Goal: Transaction & Acquisition: Purchase product/service

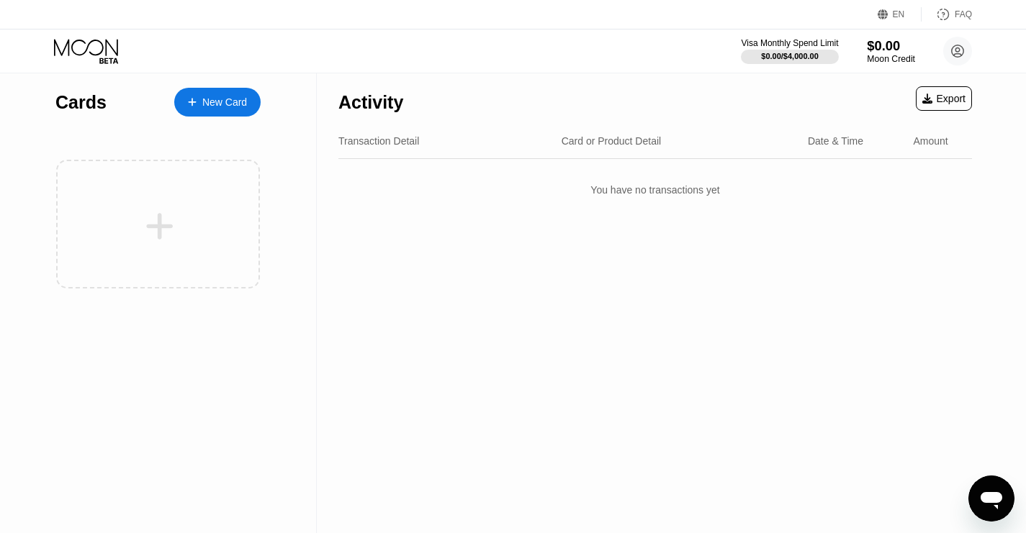
click at [874, 57] on div "Moon Credit" at bounding box center [891, 59] width 48 height 10
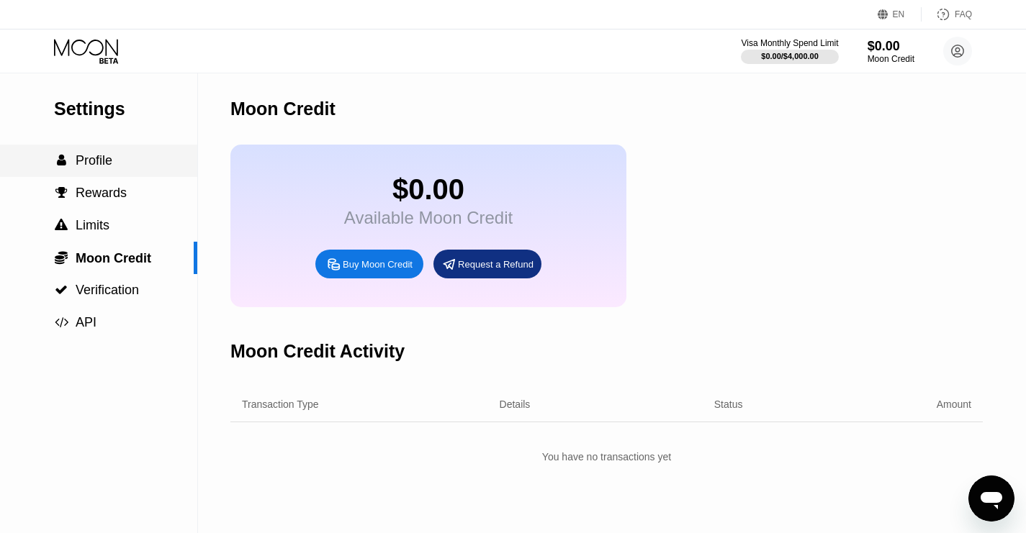
click at [96, 161] on span "Profile" at bounding box center [94, 160] width 37 height 14
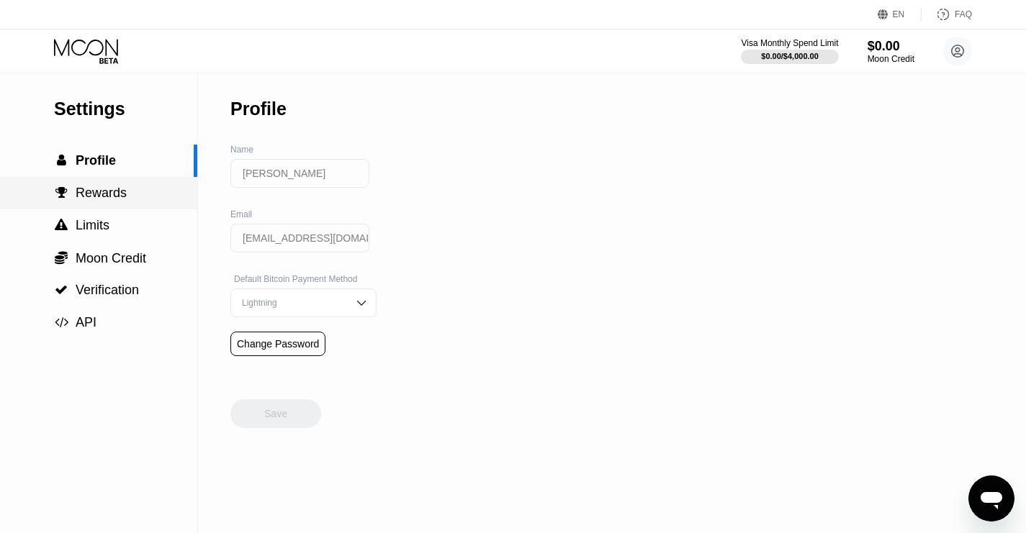
click at [91, 197] on span "Rewards" at bounding box center [101, 193] width 51 height 14
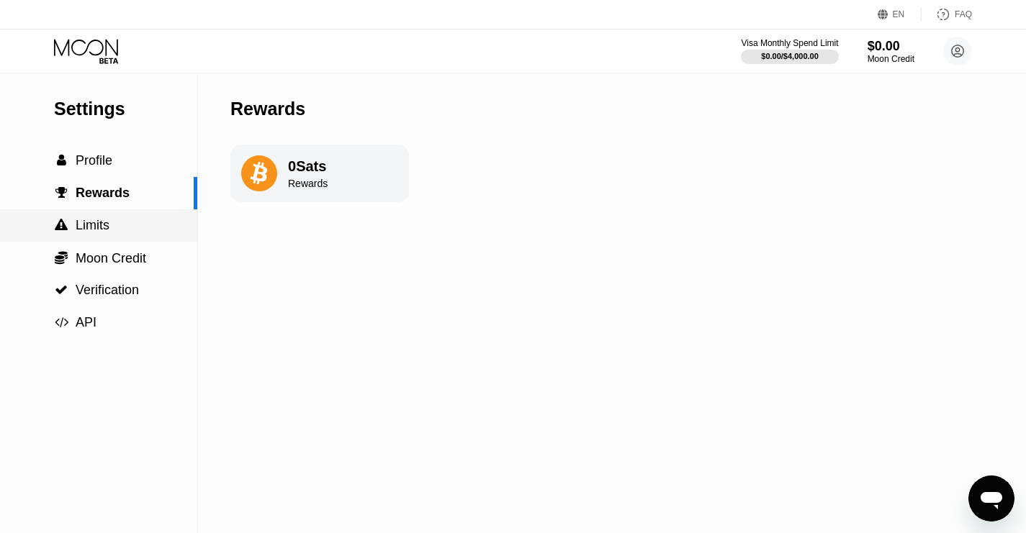
click at [92, 222] on span "Limits" at bounding box center [93, 225] width 34 height 14
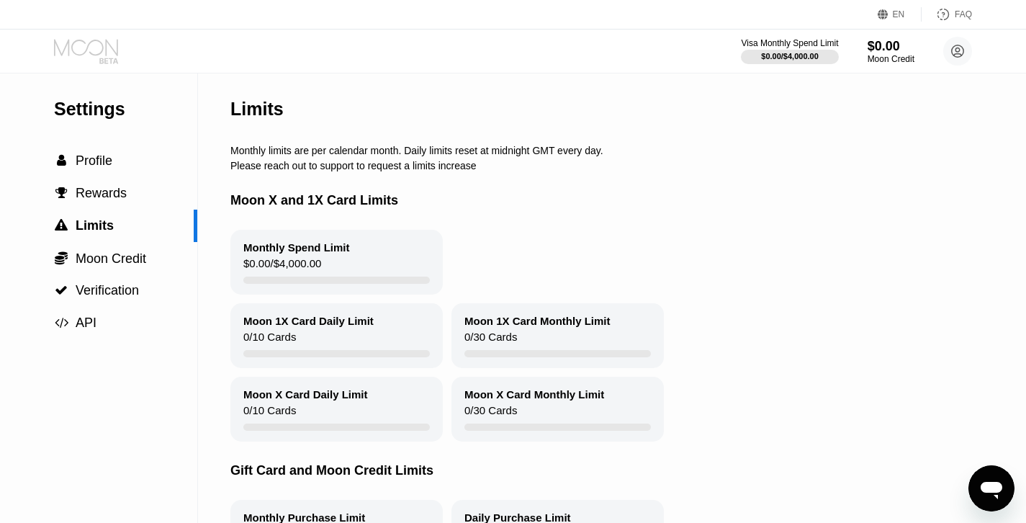
click at [100, 50] on icon at bounding box center [87, 51] width 67 height 25
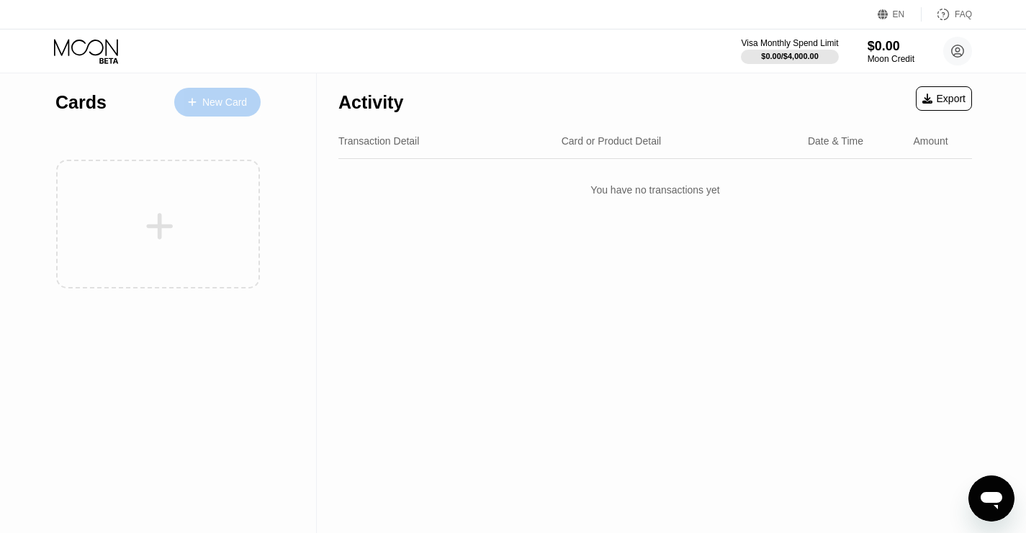
click at [207, 98] on div "New Card" at bounding box center [224, 102] width 45 height 12
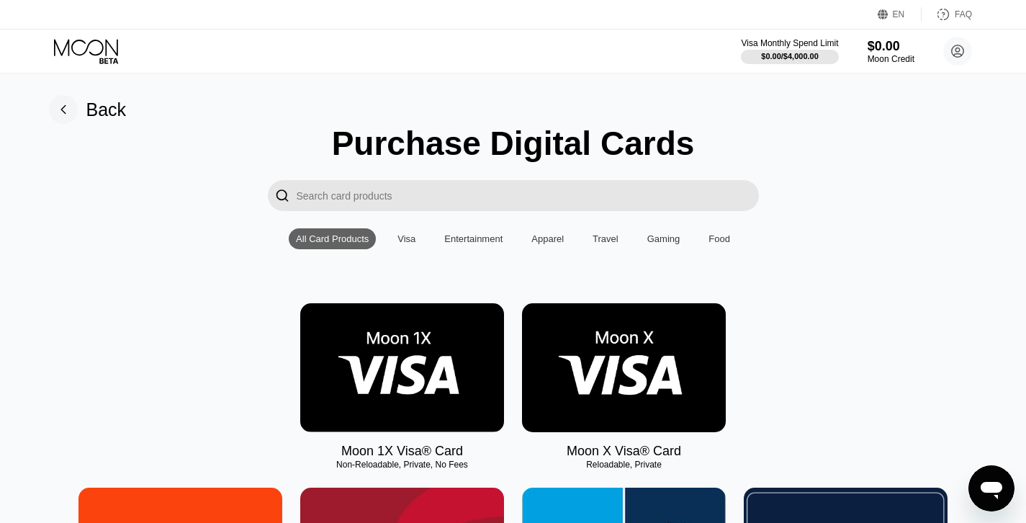
click at [577, 393] on img at bounding box center [624, 367] width 204 height 129
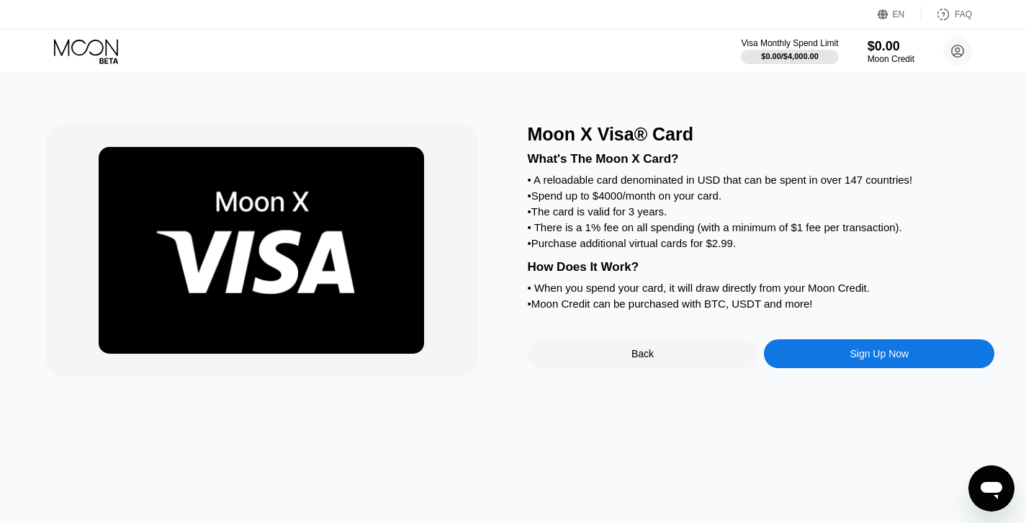
click at [815, 368] on div "Sign Up Now" at bounding box center [879, 353] width 230 height 29
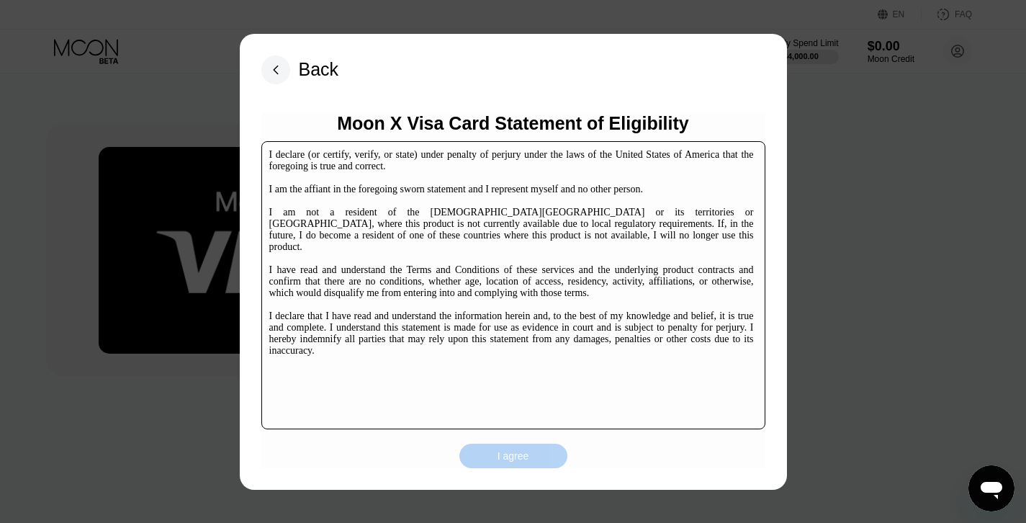
click at [549, 450] on div "I agree" at bounding box center [513, 455] width 108 height 24
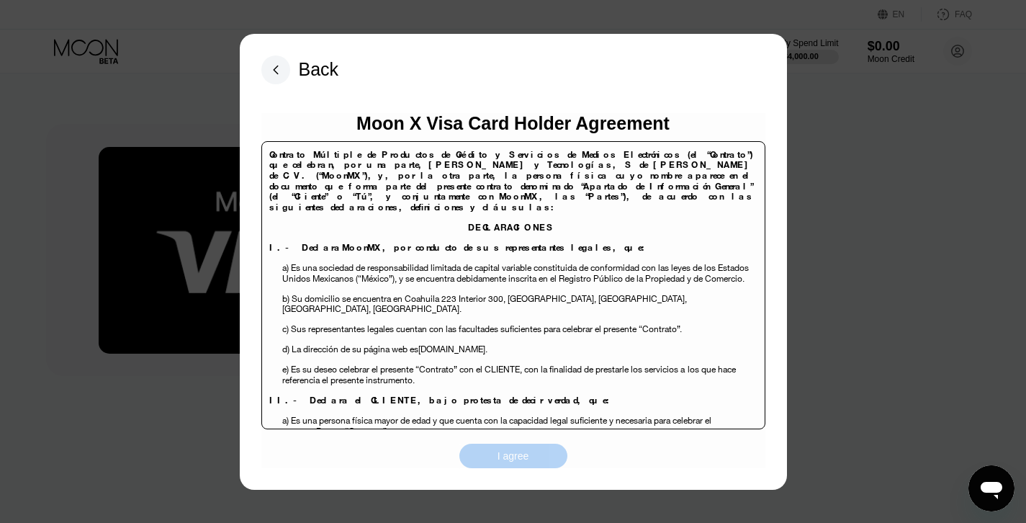
click at [534, 462] on div "I agree" at bounding box center [513, 455] width 108 height 24
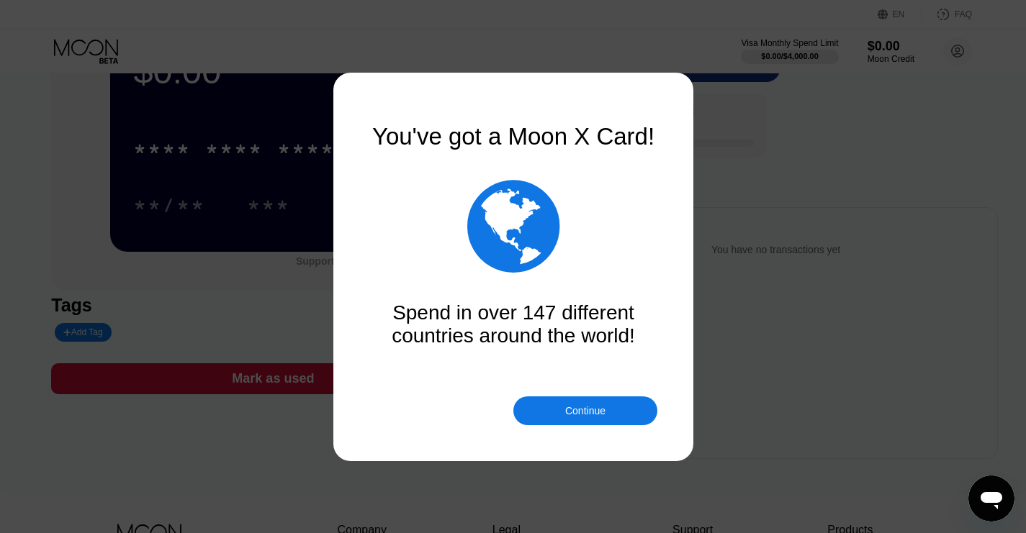
scroll to position [93, 0]
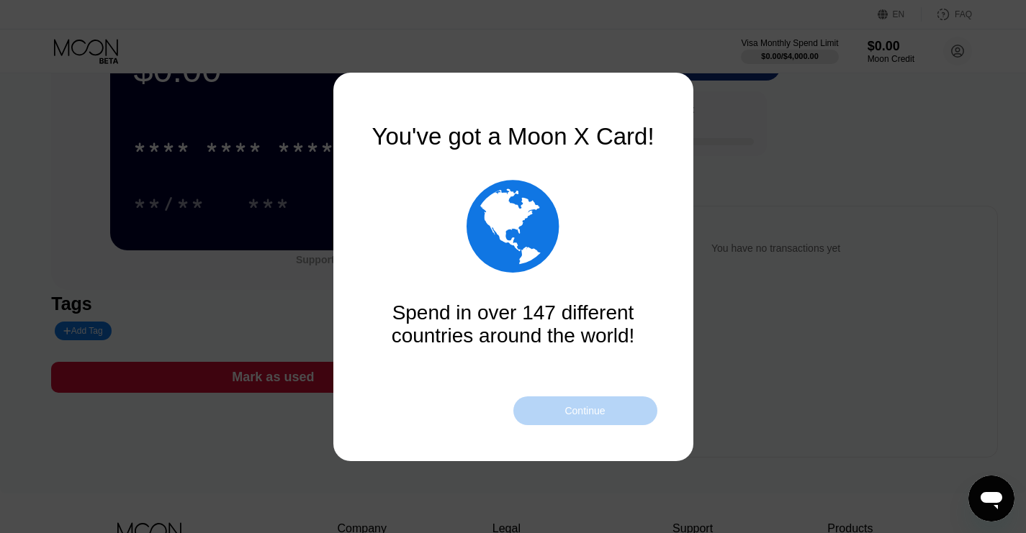
click at [579, 408] on div "Continue" at bounding box center [584, 411] width 40 height 12
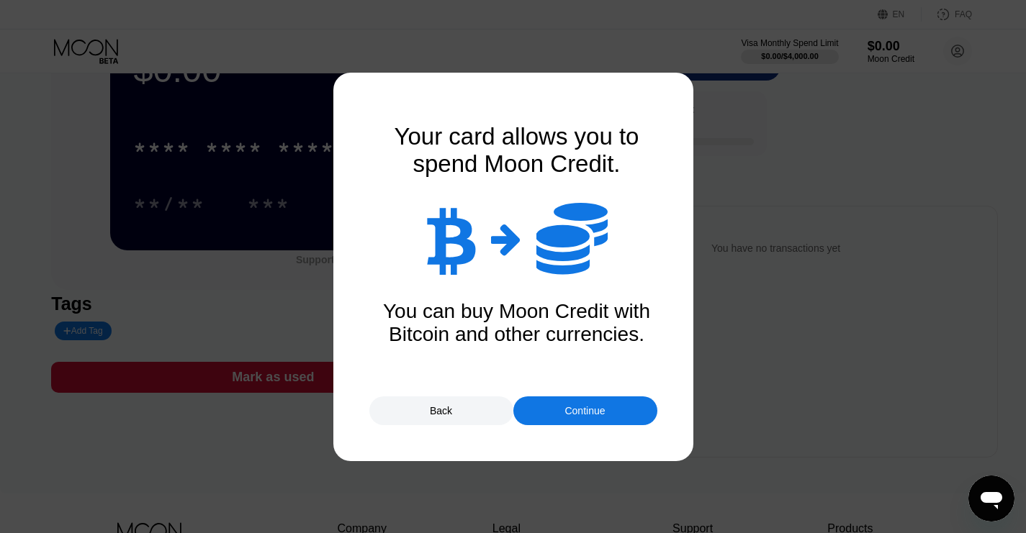
click at [579, 408] on div "Continue" at bounding box center [584, 411] width 40 height 12
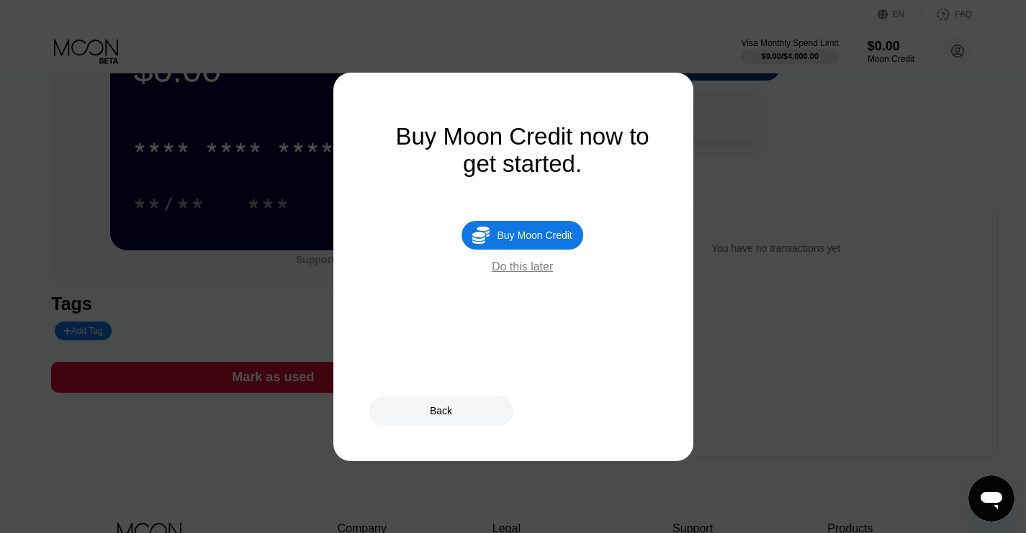
click at [579, 408] on div "Back" at bounding box center [513, 411] width 288 height 29
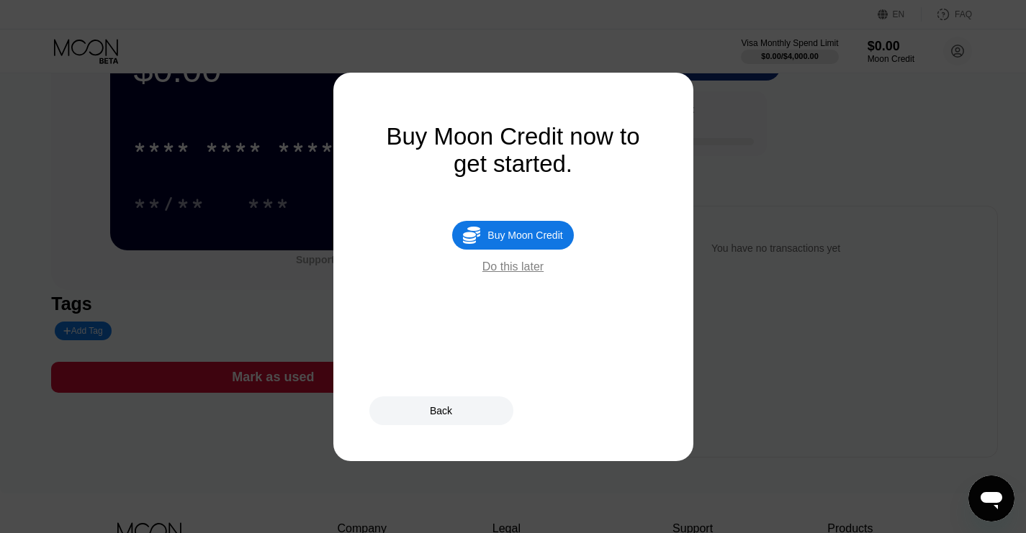
click at [456, 400] on div "Back" at bounding box center [441, 411] width 144 height 29
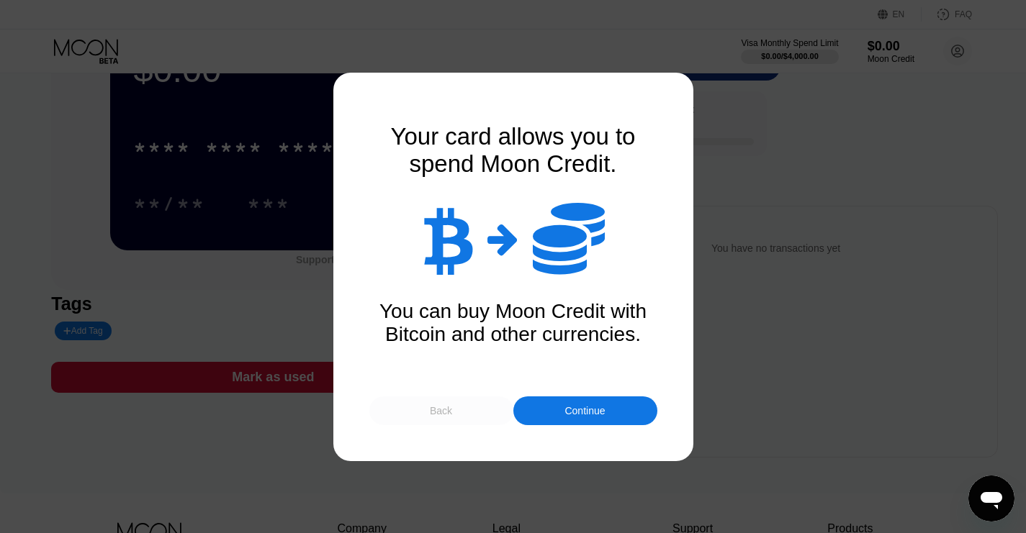
click at [510, 403] on div "Back" at bounding box center [441, 411] width 144 height 29
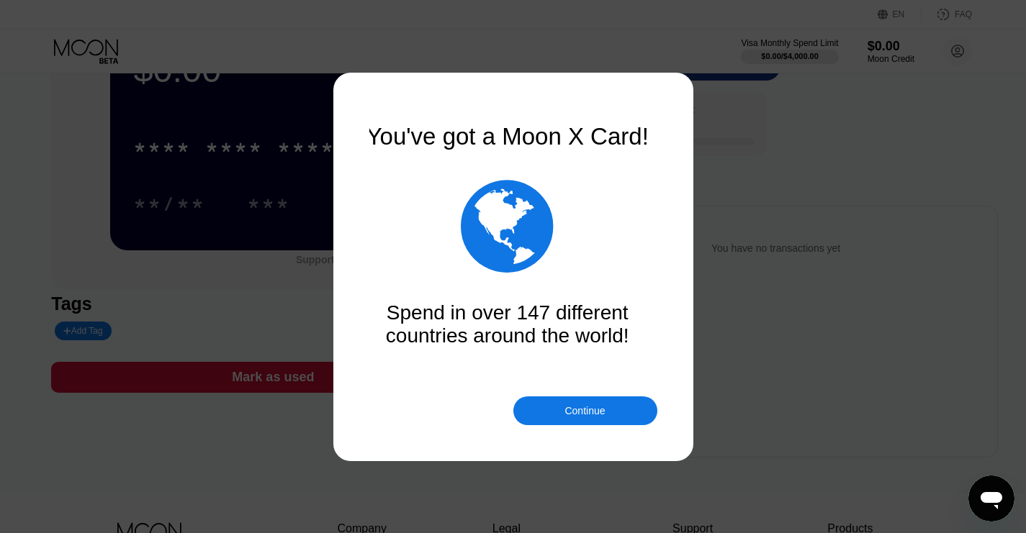
click at [538, 407] on div "Continue" at bounding box center [585, 411] width 144 height 29
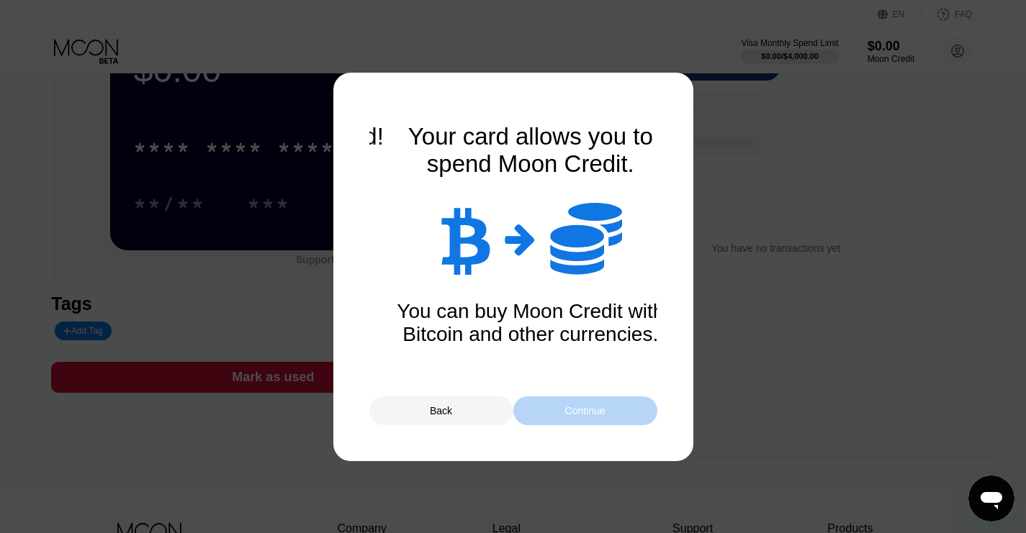
click at [538, 407] on div "Continue" at bounding box center [585, 411] width 144 height 29
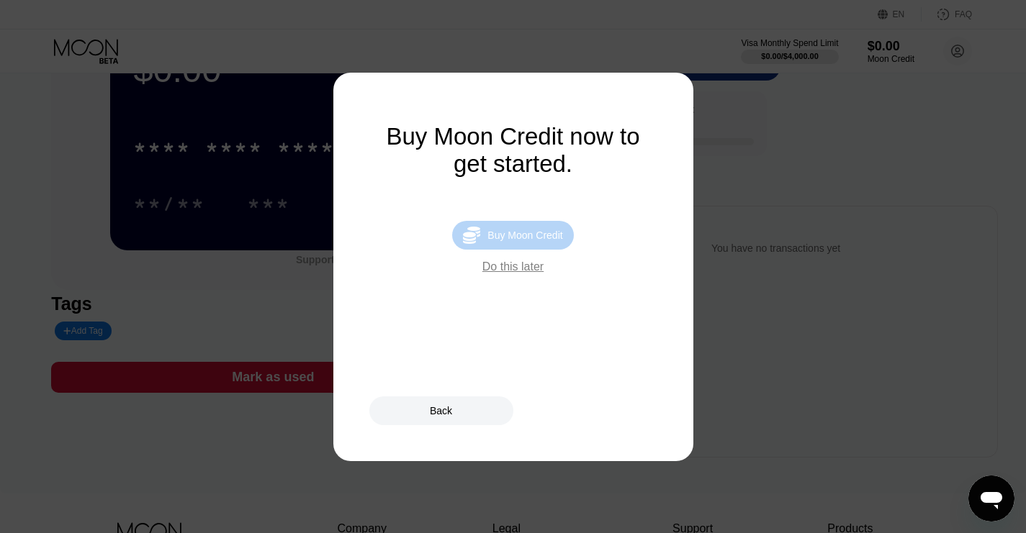
click at [503, 241] on div "Buy Moon Credit" at bounding box center [524, 236] width 75 height 12
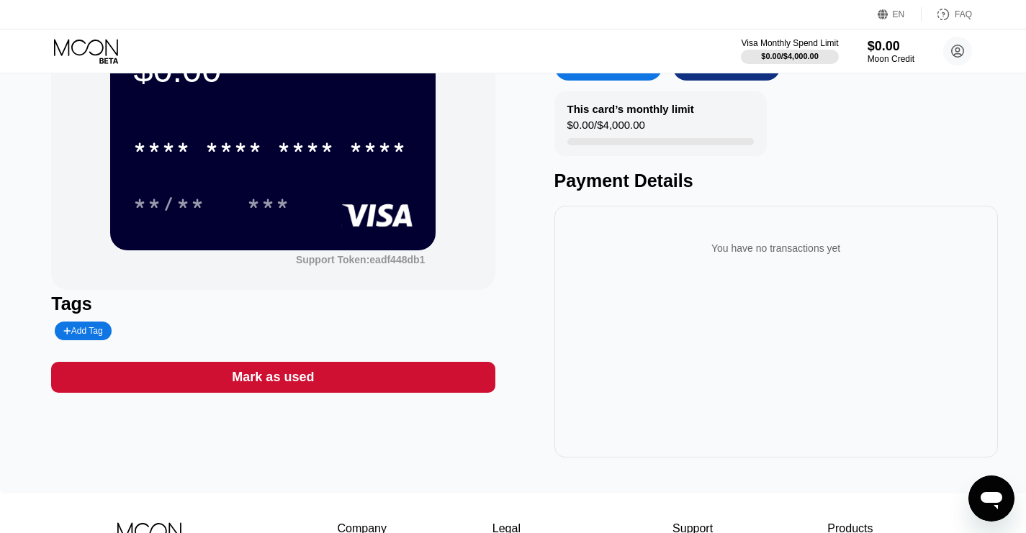
type input "0"
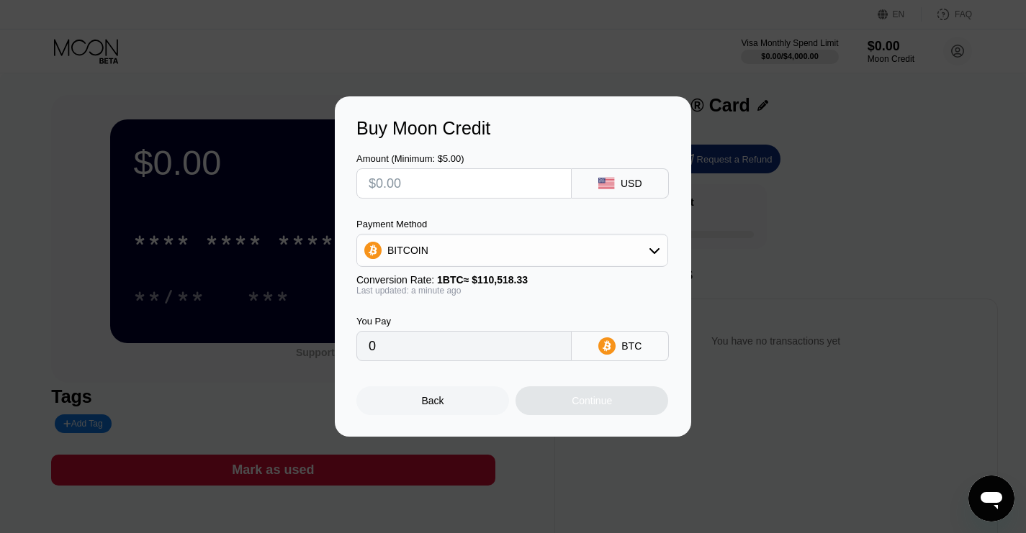
click at [501, 189] on input "text" at bounding box center [464, 183] width 191 height 29
type input "$2"
type input "0.00001810"
type input "$20"
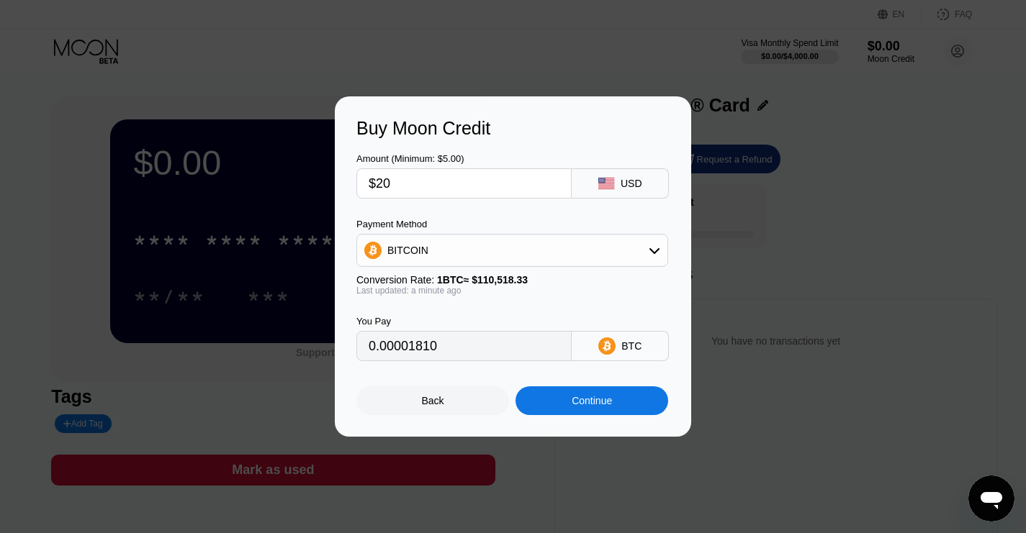
type input "0.00018097"
type input "$20"
click at [587, 407] on div "Continue" at bounding box center [592, 401] width 40 height 12
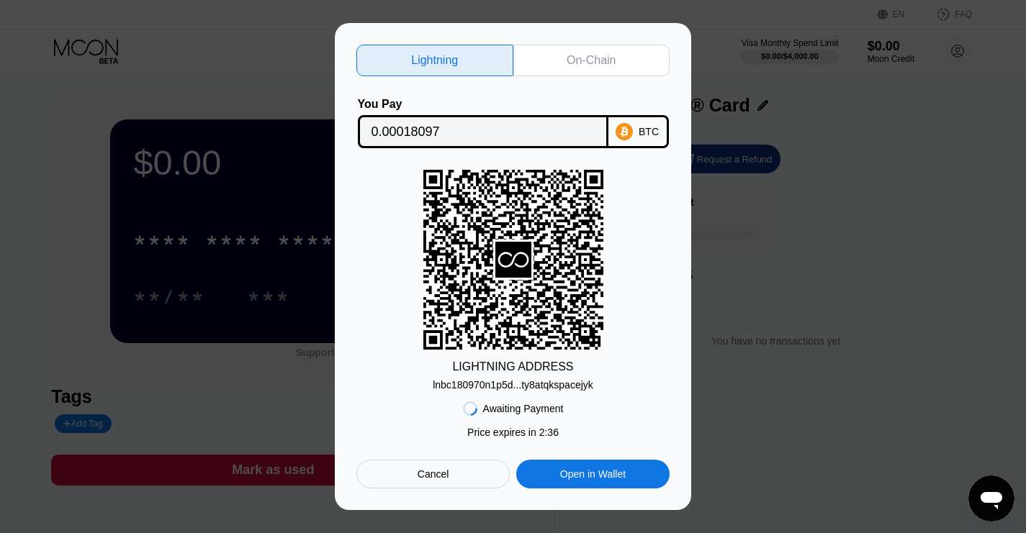
click at [591, 53] on div "On-Chain" at bounding box center [591, 60] width 49 height 14
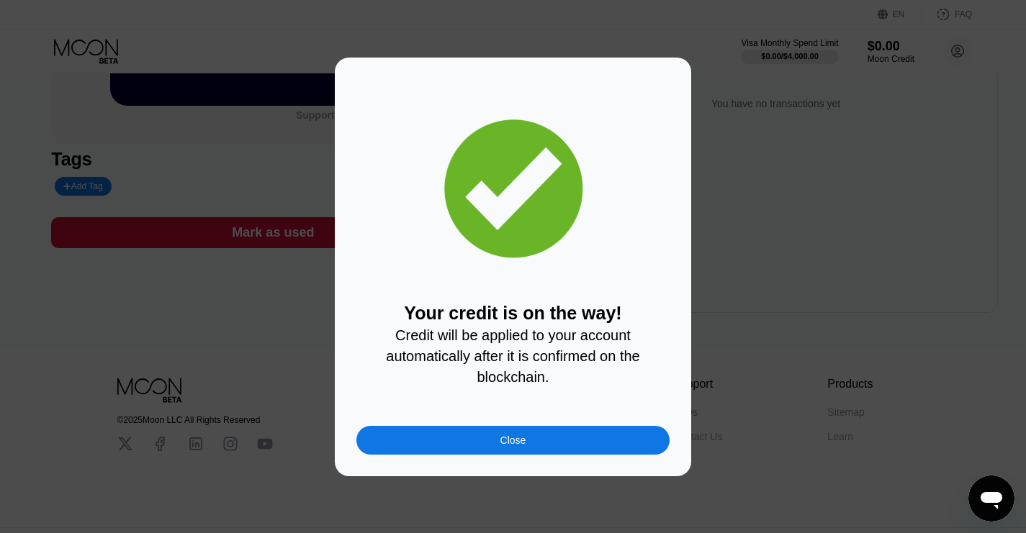
scroll to position [279, 0]
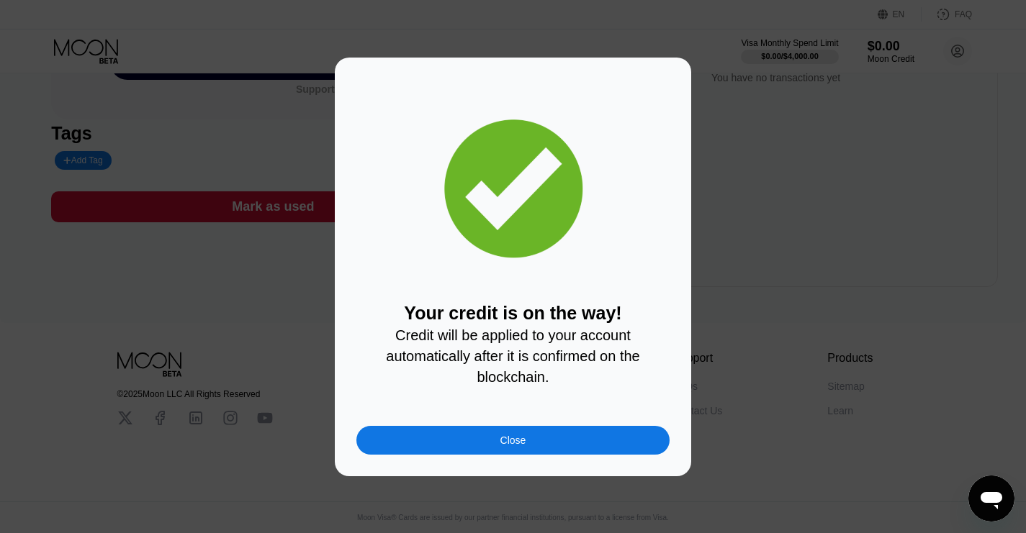
click at [568, 448] on div "Close" at bounding box center [512, 440] width 313 height 29
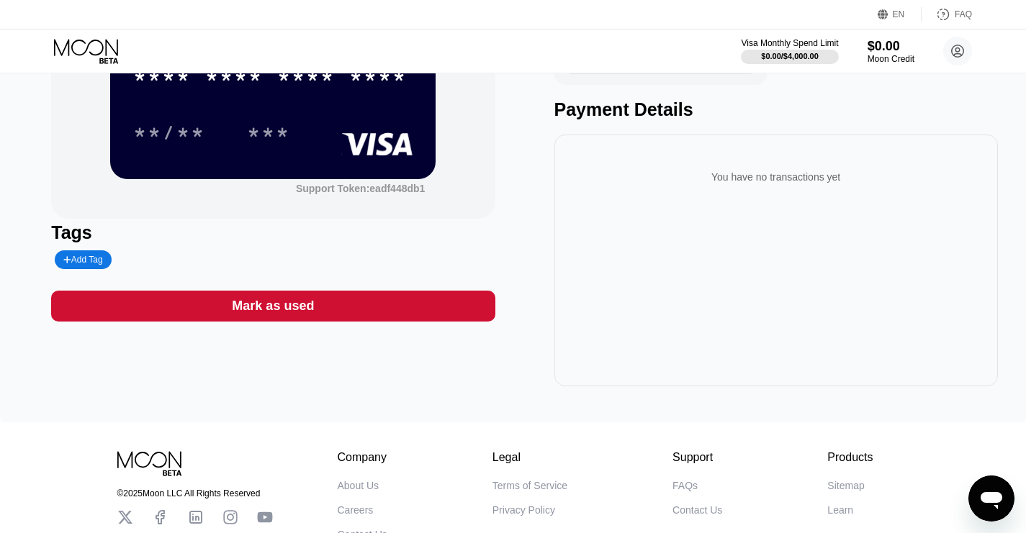
scroll to position [0, 0]
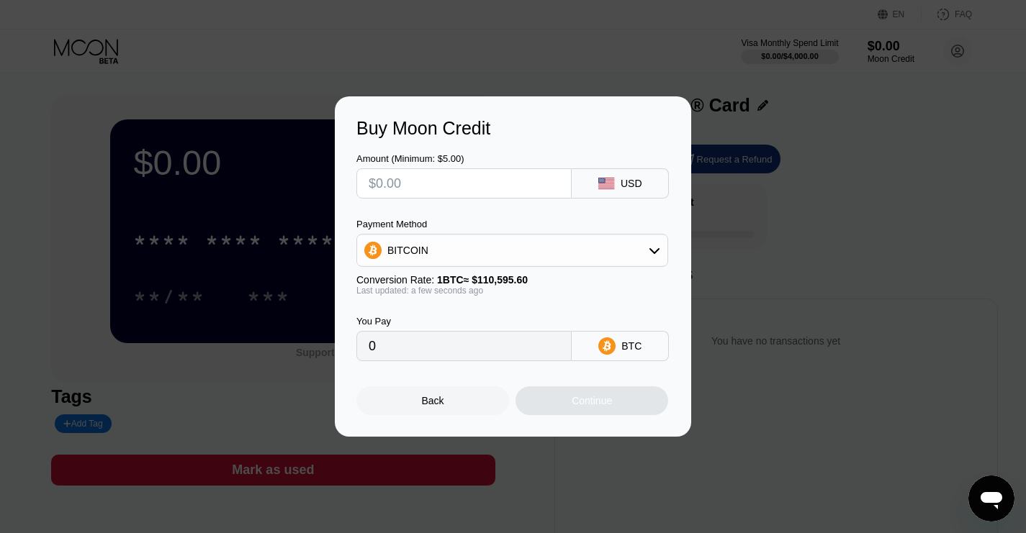
click at [71, 182] on div "Buy Moon Credit Amount (Minimum: $5.00) USD Payment Method BITCOIN Conversion R…" at bounding box center [513, 266] width 1026 height 341
drag, startPoint x: 441, startPoint y: 420, endPoint x: 433, endPoint y: 418, distance: 8.4
click at [433, 415] on div "Back" at bounding box center [432, 401] width 153 height 29
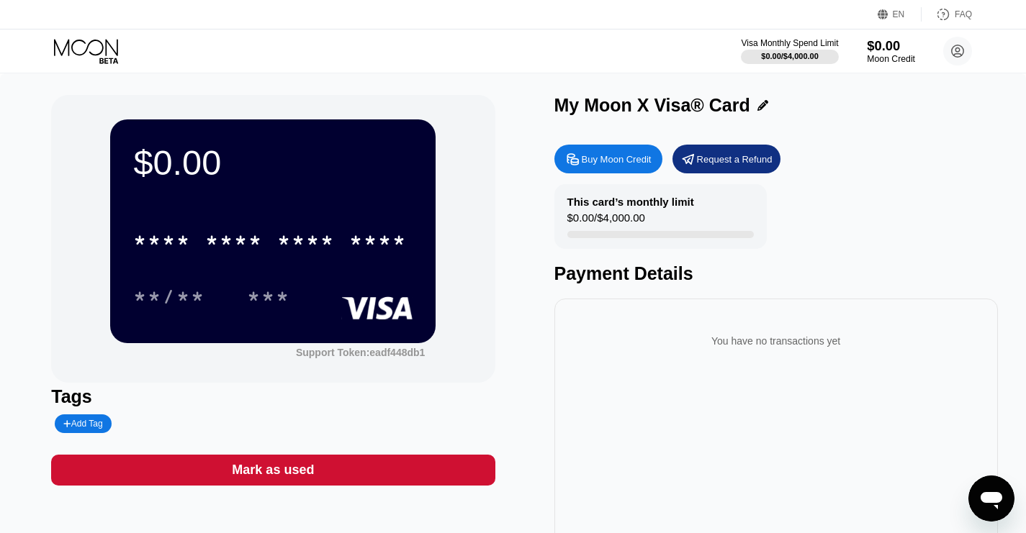
click at [882, 41] on div "$0.00" at bounding box center [891, 45] width 48 height 15
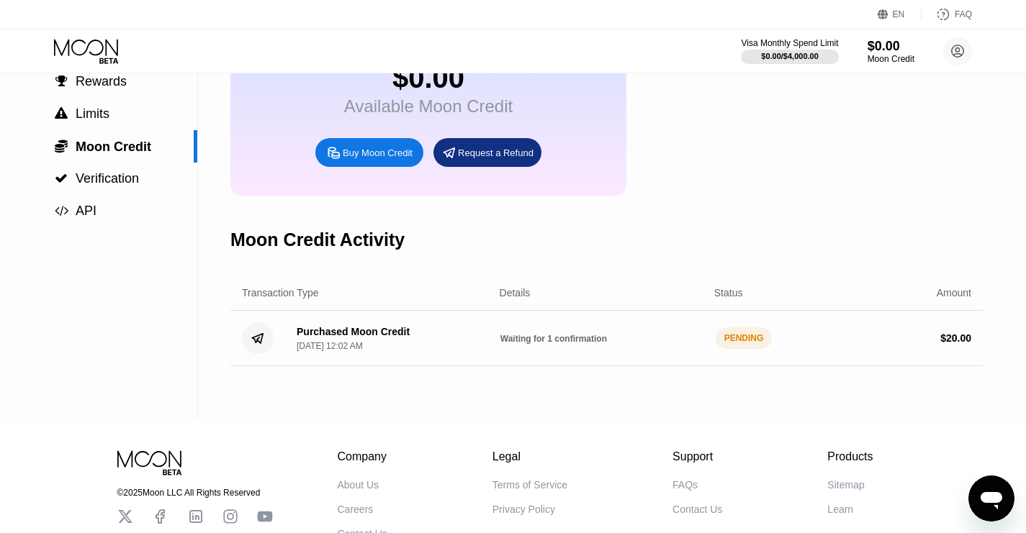
scroll to position [114, 0]
